Goal: Task Accomplishment & Management: Manage account settings

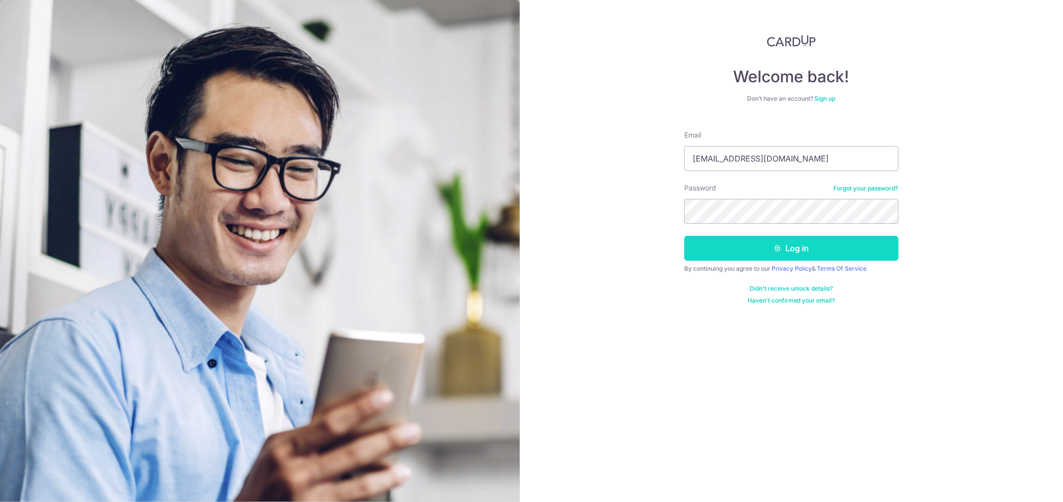
click at [734, 247] on button "Log in" at bounding box center [791, 248] width 214 height 25
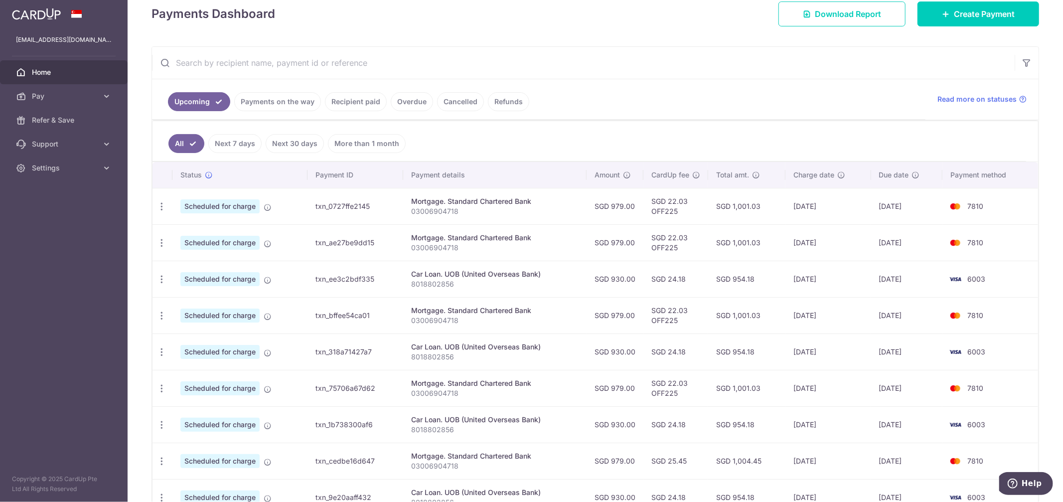
scroll to position [166, 0]
